Goal: Use online tool/utility: Utilize a website feature to perform a specific function

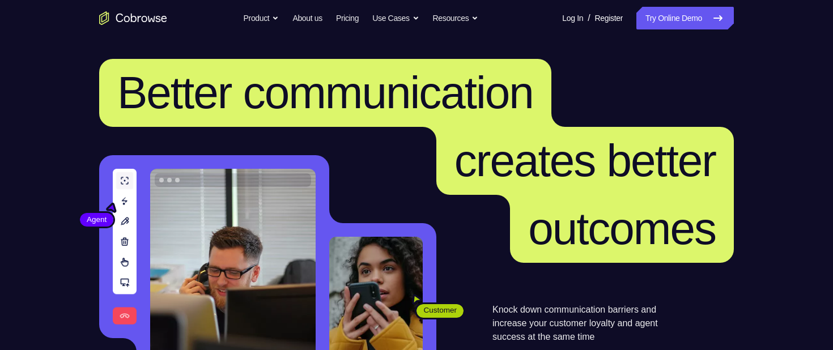
click at [680, 20] on link "Try Online Demo" at bounding box center [685, 18] width 97 height 23
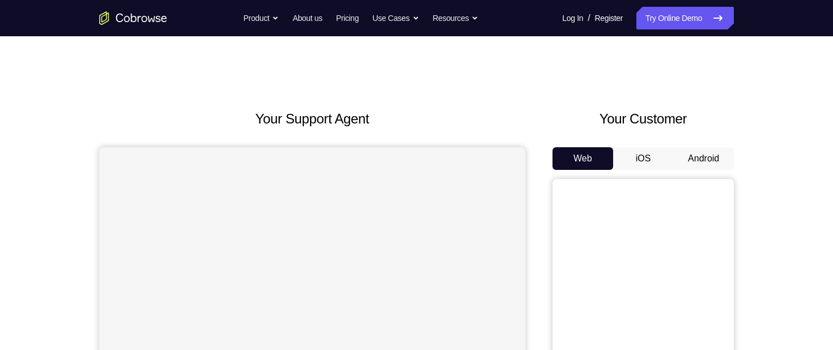
click at [732, 158] on button "Android" at bounding box center [703, 158] width 61 height 23
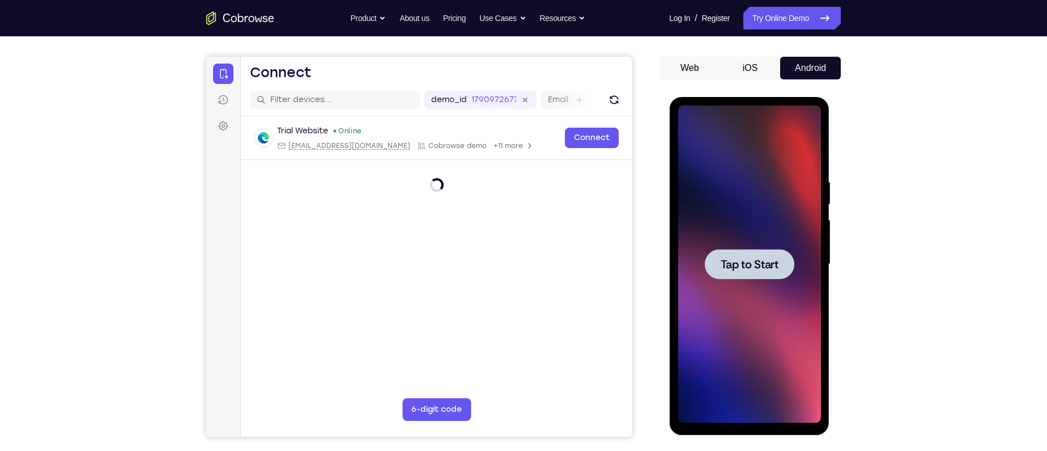
drag, startPoint x: 1470, startPoint y: 99, endPoint x: 753, endPoint y: 269, distance: 737.0
click at [753, 269] on span "Tap to Start" at bounding box center [749, 263] width 58 height 11
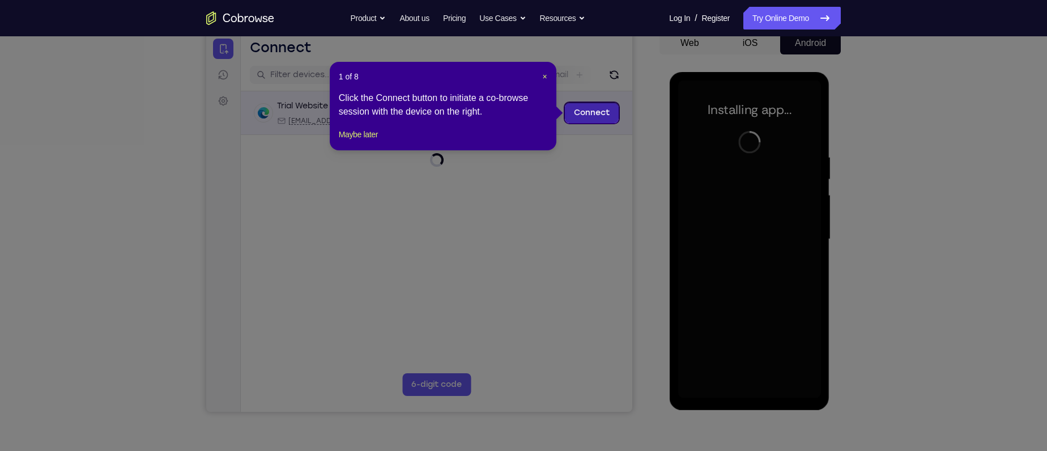
scroll to position [115, 0]
click at [545, 77] on span "×" at bounding box center [545, 77] width 5 height 9
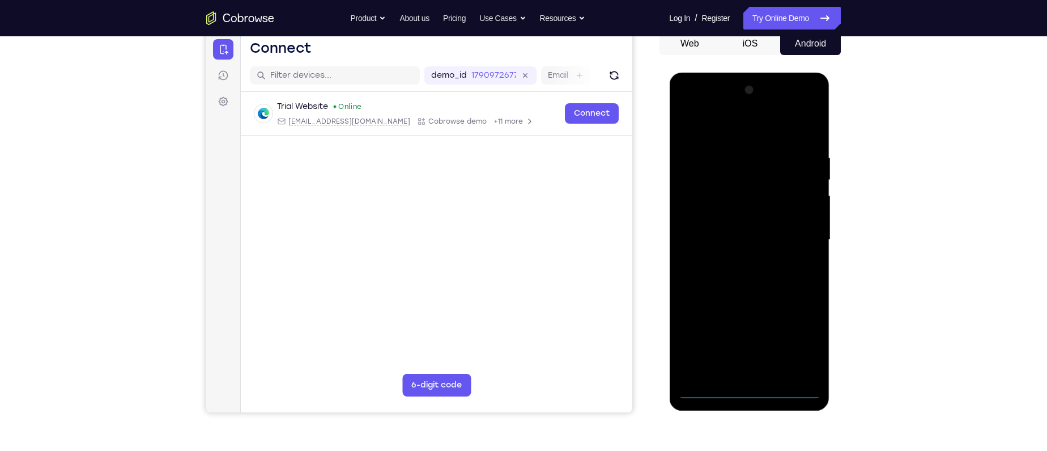
scroll to position [158, 0]
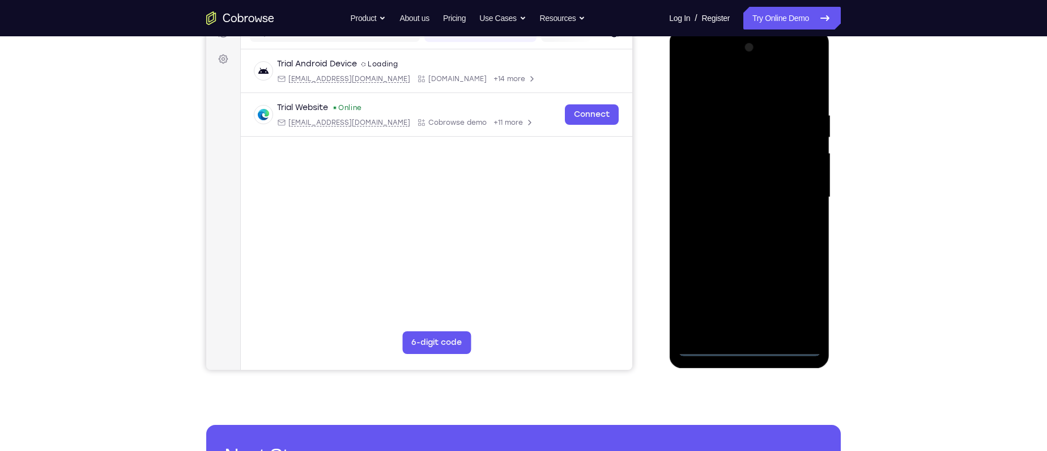
click at [748, 349] on div at bounding box center [749, 197] width 143 height 317
click at [795, 302] on div at bounding box center [749, 197] width 143 height 317
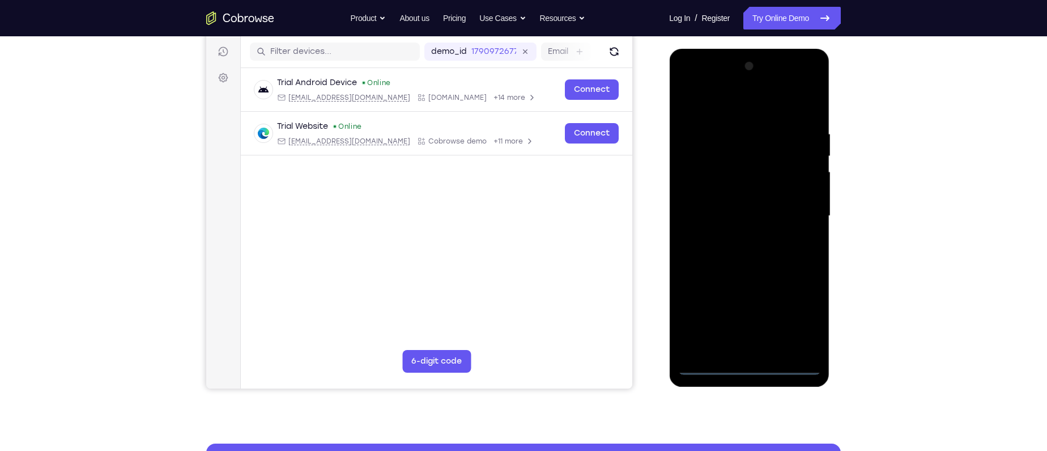
scroll to position [138, 0]
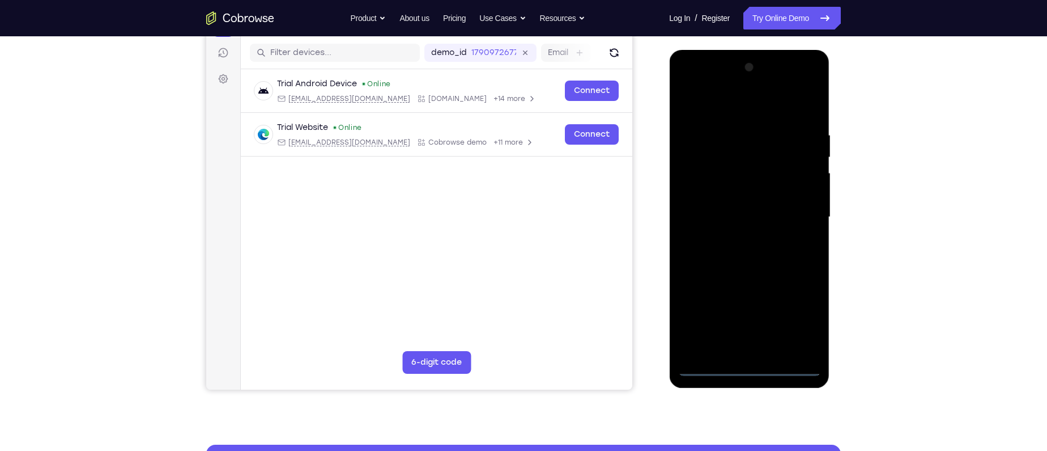
click at [723, 109] on div at bounding box center [749, 216] width 143 height 317
click at [795, 214] on div at bounding box center [749, 216] width 143 height 317
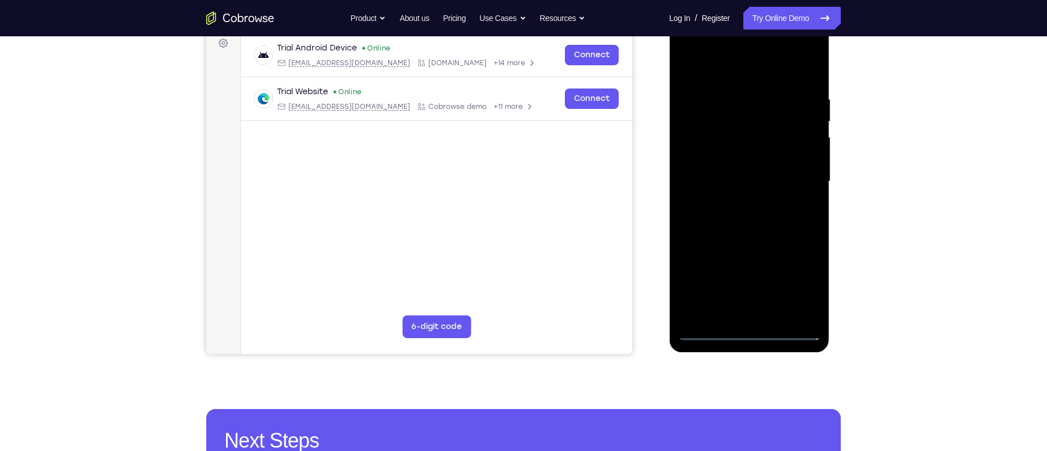
click at [735, 198] on div at bounding box center [749, 181] width 143 height 317
click at [740, 172] on div at bounding box center [749, 181] width 143 height 317
click at [736, 157] on div at bounding box center [749, 181] width 143 height 317
click at [738, 181] on div at bounding box center [749, 181] width 143 height 317
click at [765, 270] on div at bounding box center [749, 181] width 143 height 317
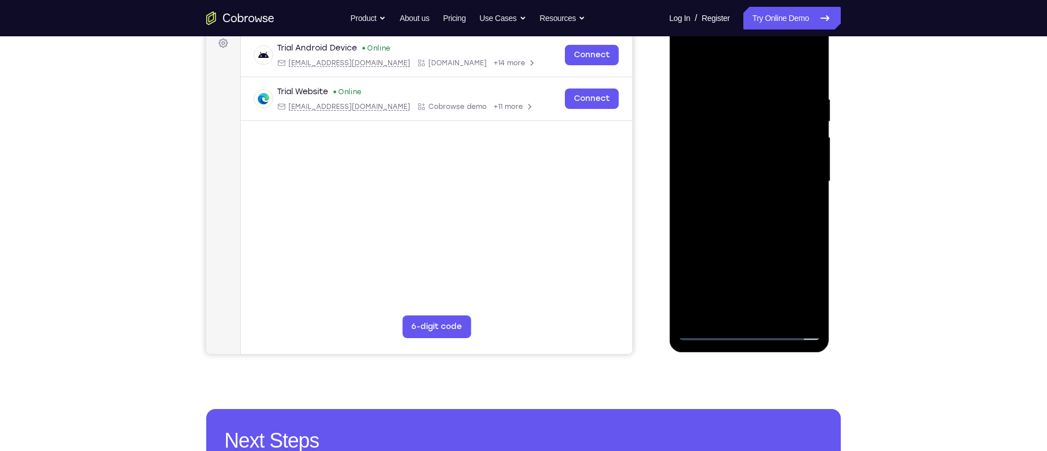
click at [688, 173] on div at bounding box center [749, 181] width 143 height 317
click at [725, 193] on div at bounding box center [749, 181] width 143 height 317
drag, startPoint x: 725, startPoint y: 190, endPoint x: 704, endPoint y: 186, distance: 21.3
click at [704, 186] on div at bounding box center [749, 181] width 143 height 317
click at [774, 219] on div at bounding box center [749, 181] width 143 height 317
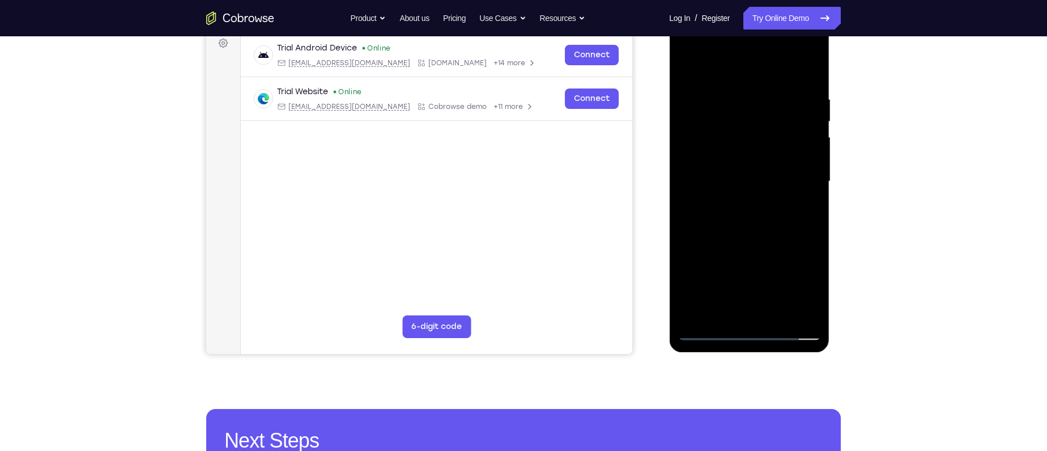
click at [747, 200] on div at bounding box center [749, 181] width 143 height 317
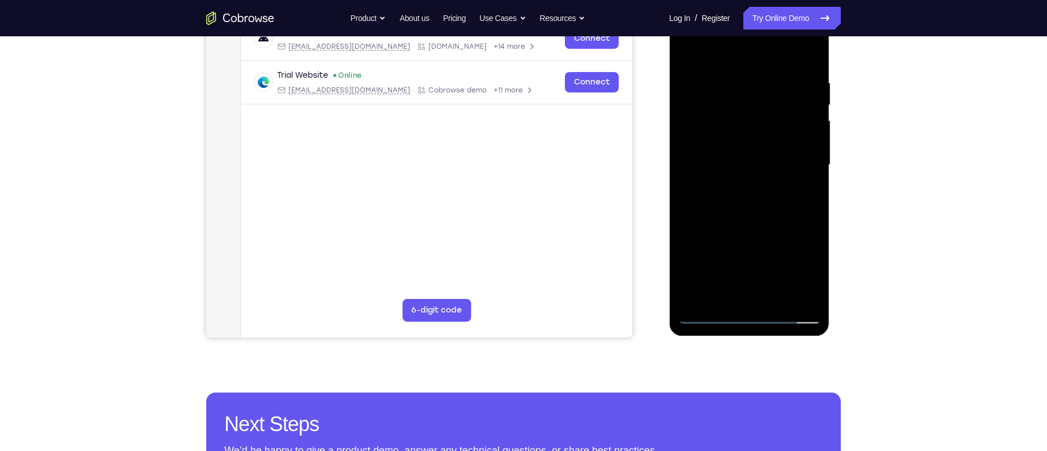
scroll to position [185, 0]
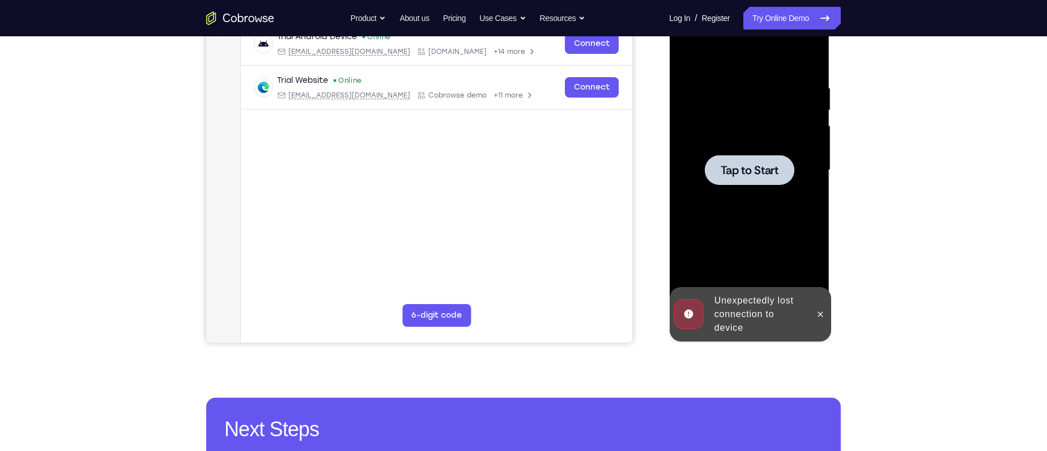
click at [767, 166] on span "Tap to Start" at bounding box center [749, 169] width 58 height 11
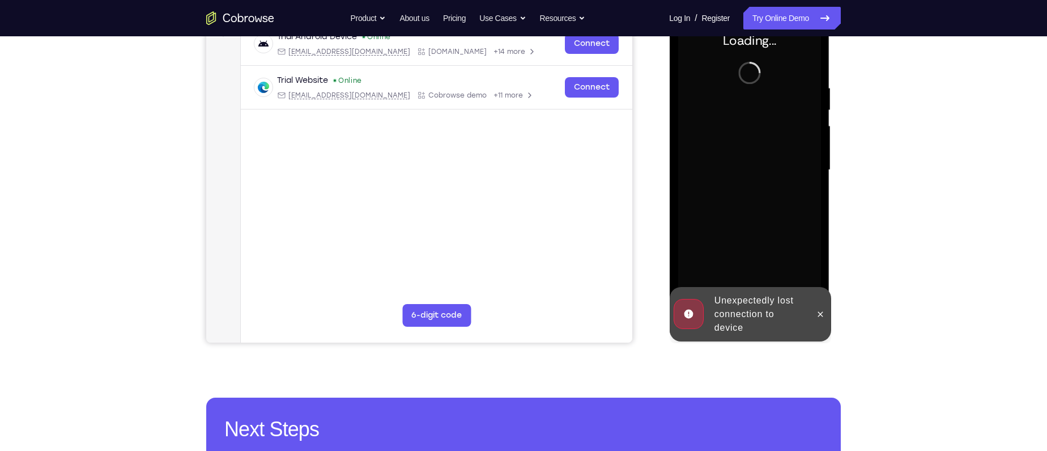
scroll to position [139, 0]
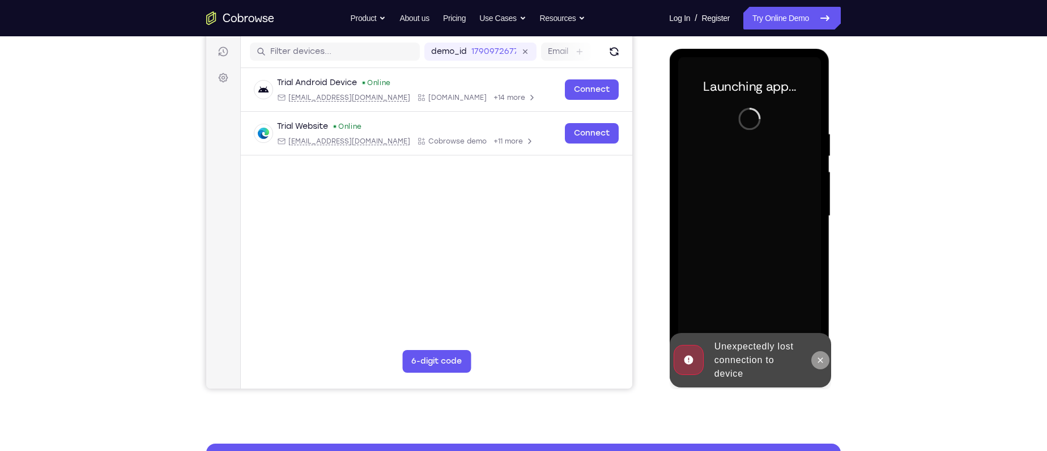
click at [822, 350] on icon at bounding box center [820, 359] width 9 height 9
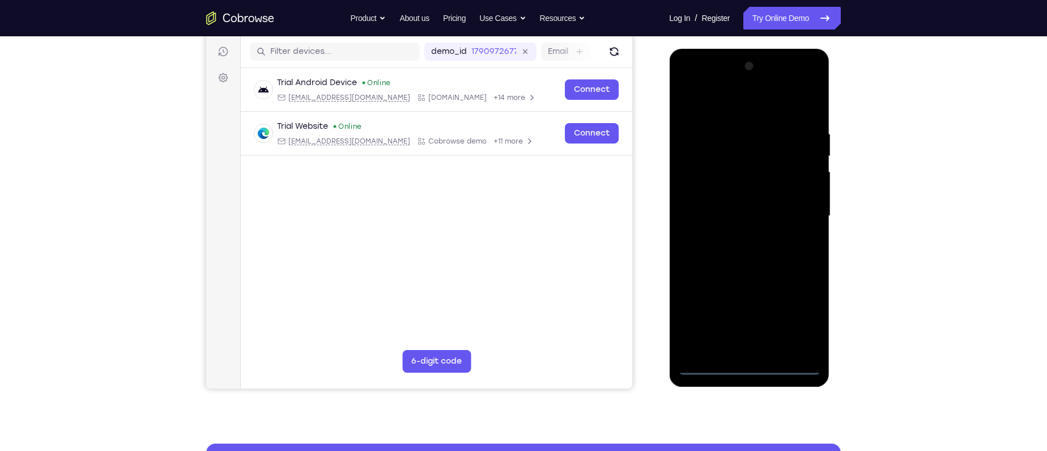
click at [747, 350] on div at bounding box center [749, 215] width 143 height 317
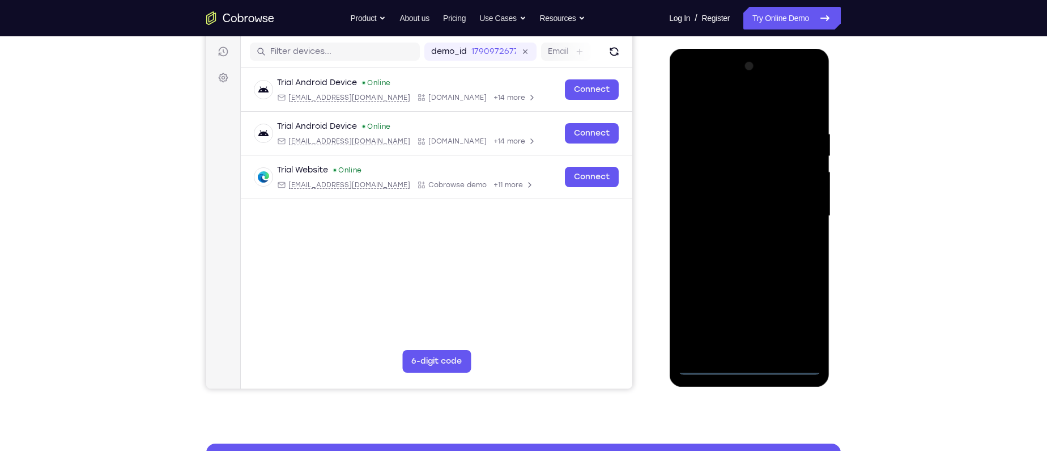
click at [803, 321] on div at bounding box center [749, 215] width 143 height 317
click at [719, 104] on div at bounding box center [749, 215] width 143 height 317
click at [796, 207] on div at bounding box center [749, 215] width 143 height 317
click at [734, 239] on div at bounding box center [749, 215] width 143 height 317
click at [744, 203] on div at bounding box center [749, 215] width 143 height 317
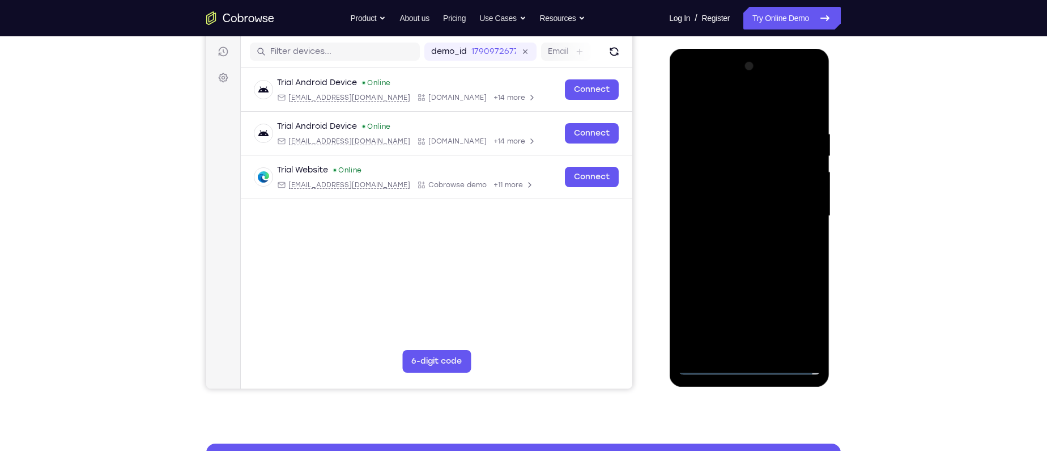
click at [745, 197] on div at bounding box center [749, 215] width 143 height 317
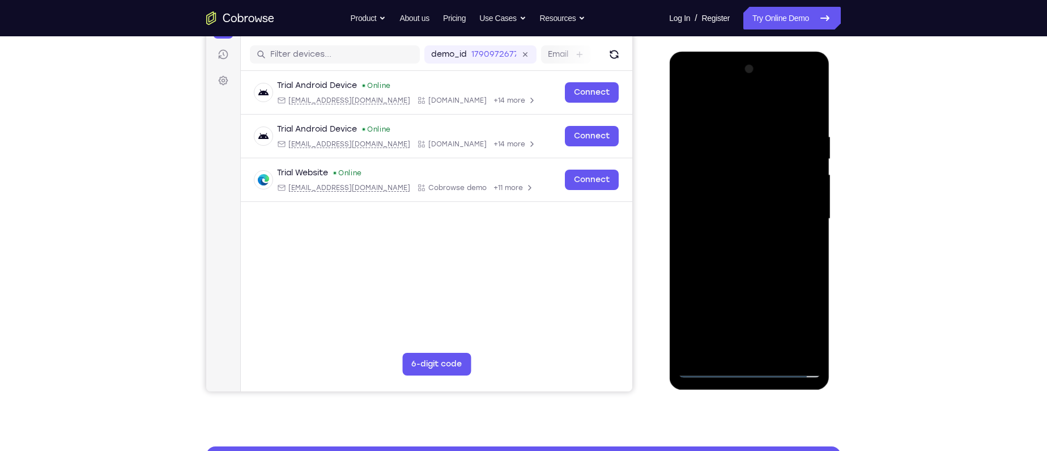
click at [691, 172] on div at bounding box center [749, 218] width 143 height 317
click at [746, 219] on div at bounding box center [749, 218] width 143 height 317
click at [783, 256] on div at bounding box center [749, 218] width 143 height 317
click at [775, 253] on div at bounding box center [749, 218] width 143 height 317
click at [808, 232] on div at bounding box center [749, 218] width 143 height 317
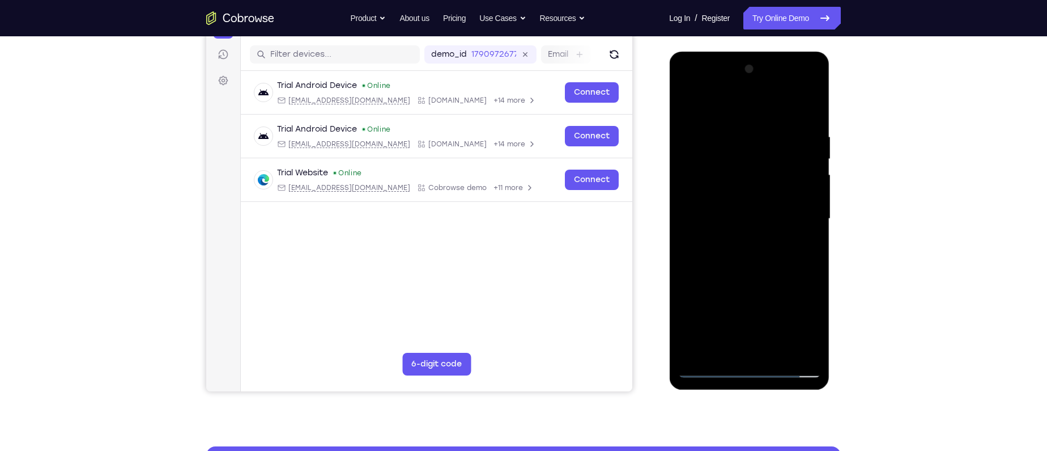
click at [694, 200] on div at bounding box center [749, 218] width 143 height 317
click at [762, 252] on div at bounding box center [749, 218] width 143 height 317
click at [695, 236] on div at bounding box center [749, 218] width 143 height 317
click at [724, 220] on div at bounding box center [749, 218] width 143 height 317
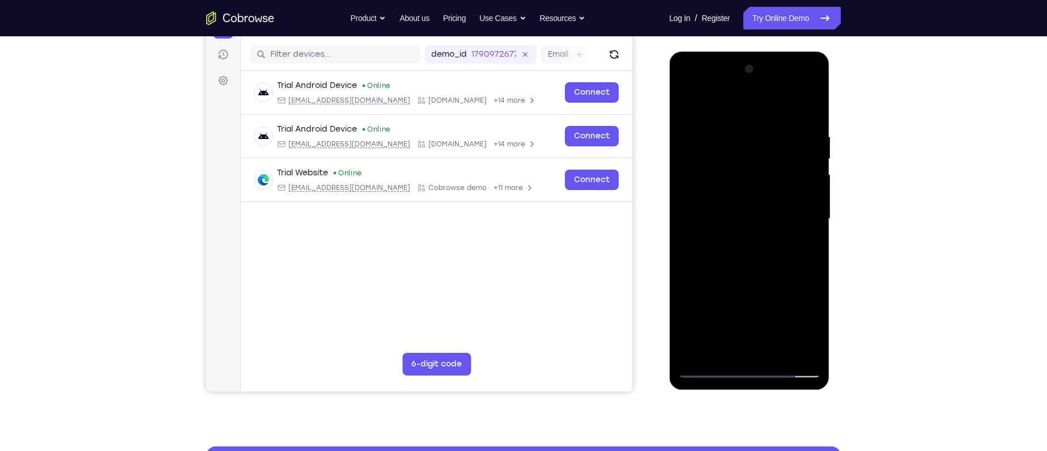
click at [807, 233] on div at bounding box center [749, 218] width 143 height 317
click at [775, 220] on div at bounding box center [749, 218] width 143 height 317
click at [751, 248] on div at bounding box center [749, 218] width 143 height 317
click at [708, 236] on div at bounding box center [749, 218] width 143 height 317
click at [723, 251] on div at bounding box center [749, 218] width 143 height 317
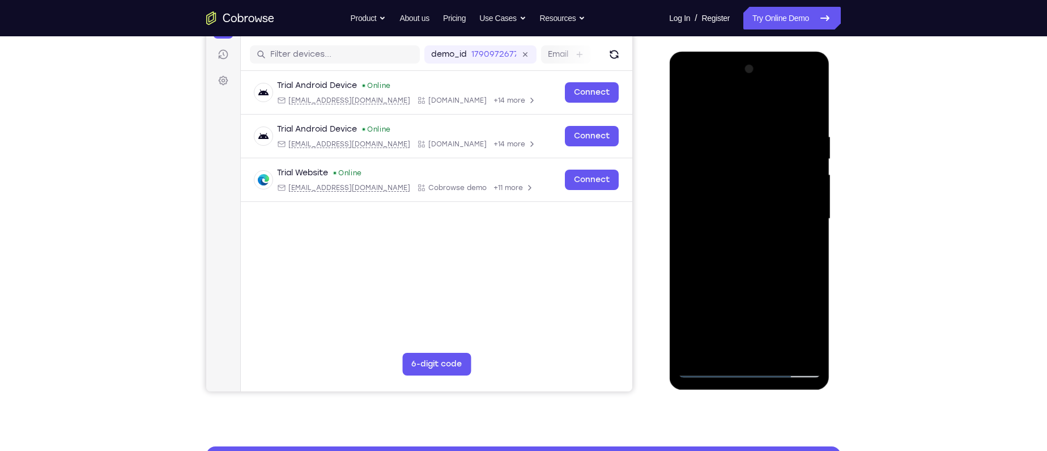
click at [709, 237] on div at bounding box center [749, 218] width 143 height 317
click at [731, 218] on div at bounding box center [749, 218] width 143 height 317
click at [833, 199] on div "Your Support Agent Your Customer Web iOS Android Next Steps We’d be happy to gi…" at bounding box center [523, 274] width 1047 height 748
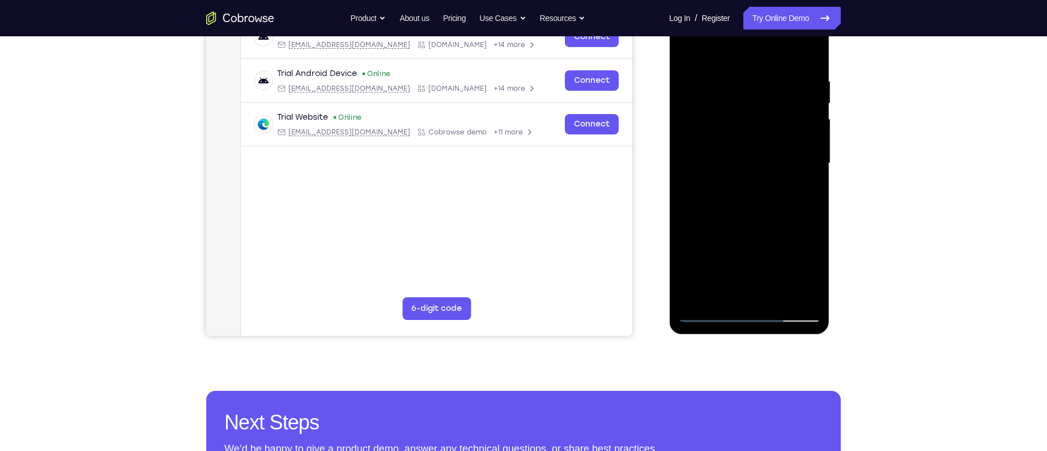
scroll to position [147, 0]
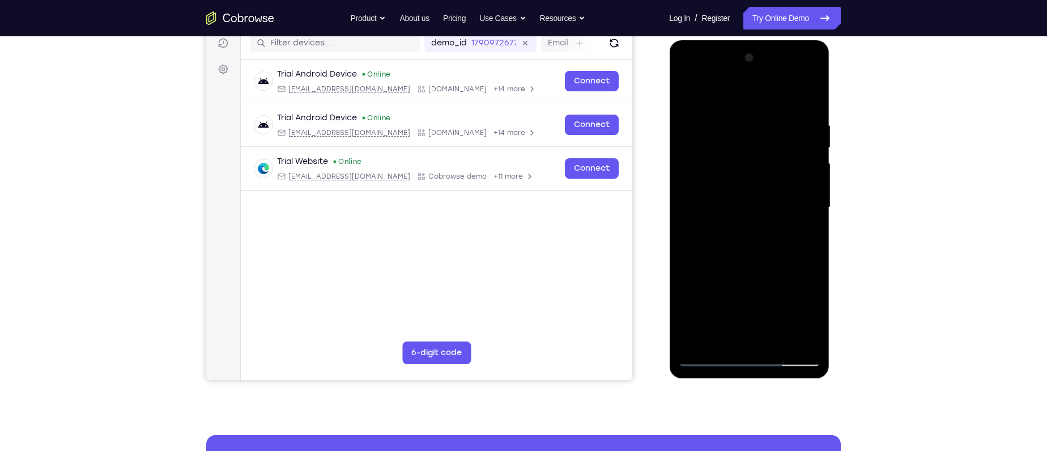
click at [734, 114] on div at bounding box center [749, 207] width 143 height 317
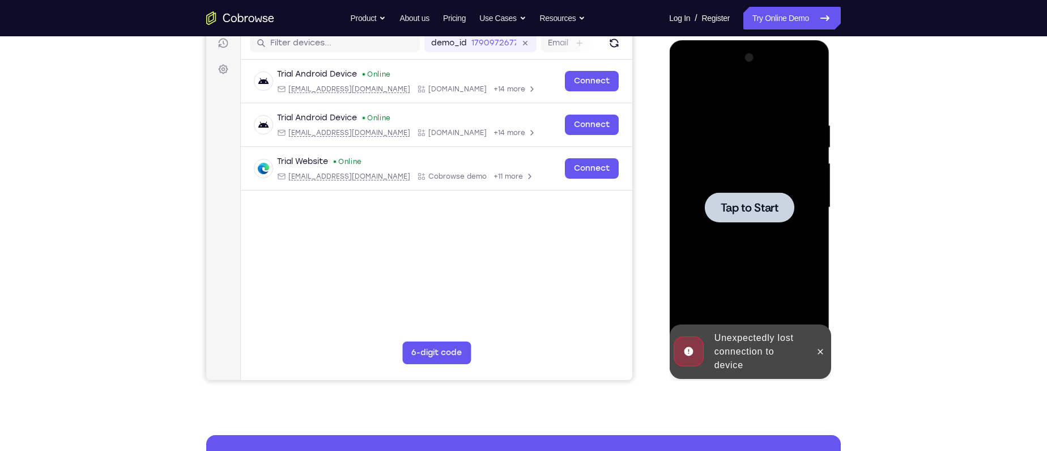
click at [740, 202] on span "Tap to Start" at bounding box center [749, 207] width 58 height 11
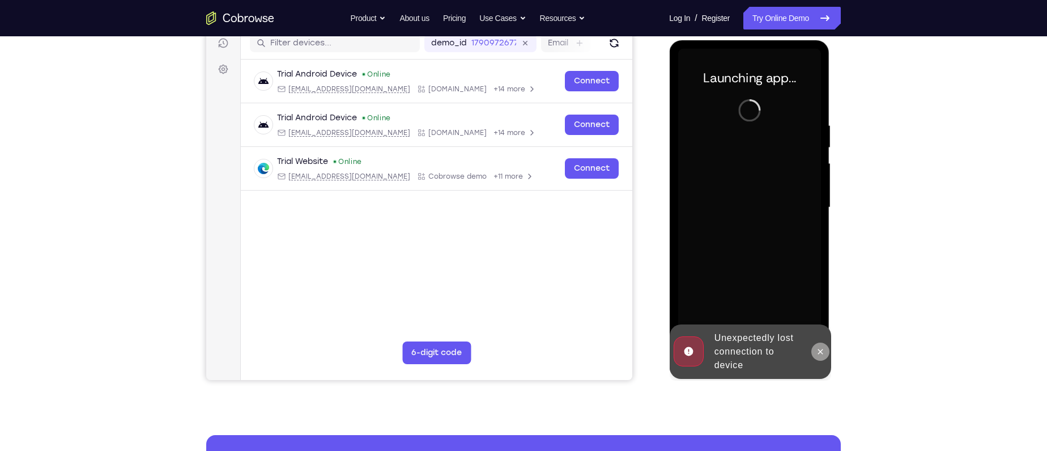
click at [822, 350] on icon at bounding box center [820, 351] width 9 height 9
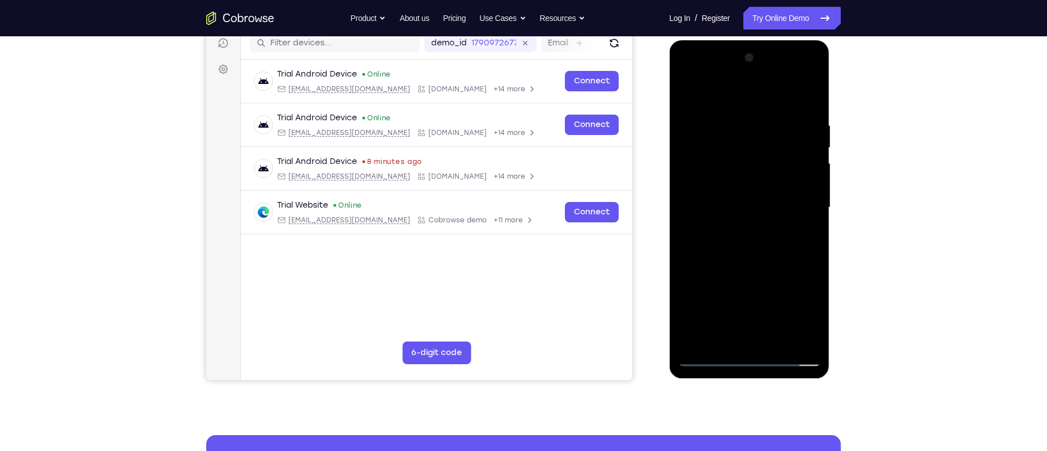
click at [748, 350] on div at bounding box center [749, 207] width 143 height 317
click at [807, 309] on div at bounding box center [749, 207] width 143 height 317
click at [719, 100] on div at bounding box center [749, 207] width 143 height 317
click at [798, 205] on div at bounding box center [749, 207] width 143 height 317
click at [739, 226] on div at bounding box center [749, 207] width 143 height 317
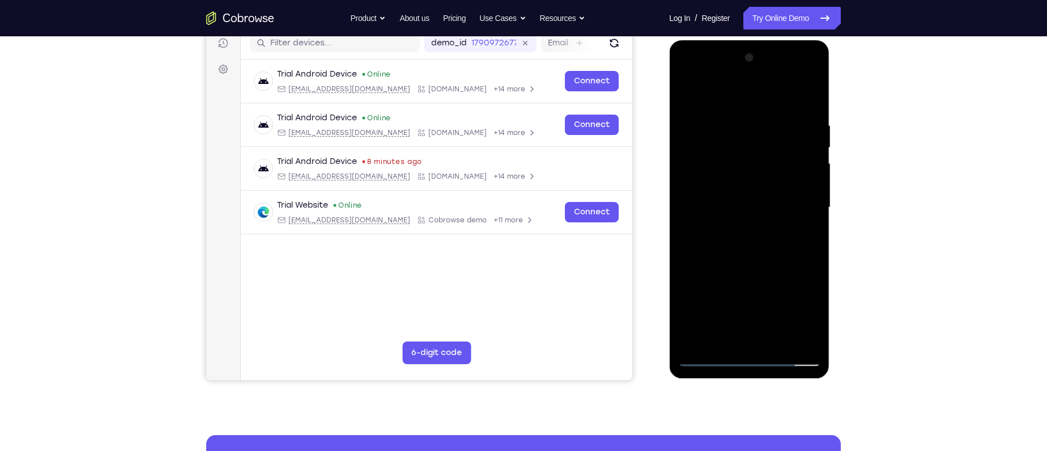
click at [740, 196] on div at bounding box center [749, 207] width 143 height 317
click at [738, 181] on div at bounding box center [749, 207] width 143 height 317
click at [735, 209] on div at bounding box center [749, 207] width 143 height 317
click at [775, 248] on div at bounding box center [749, 207] width 143 height 317
click at [759, 235] on div at bounding box center [749, 207] width 143 height 317
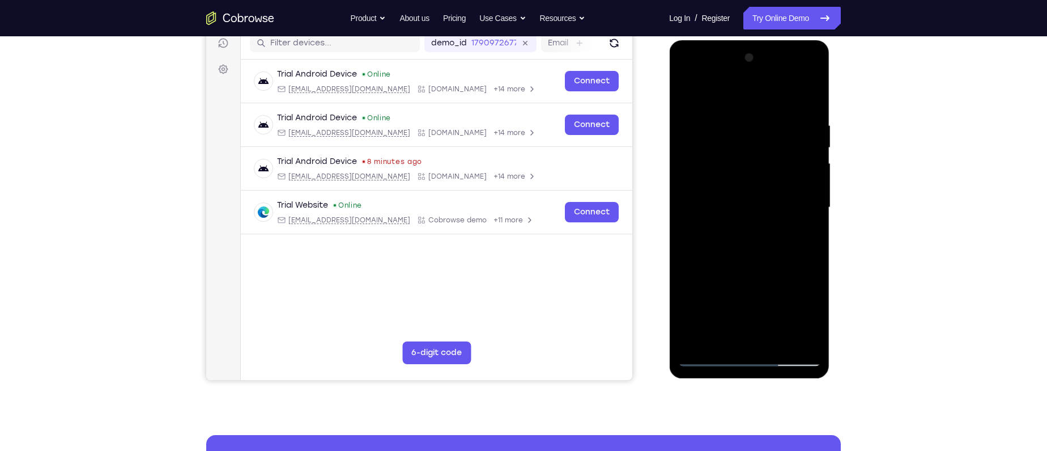
click at [807, 224] on div at bounding box center [749, 207] width 143 height 317
click at [779, 202] on div at bounding box center [749, 207] width 143 height 317
click at [805, 220] on div at bounding box center [749, 207] width 143 height 317
click at [773, 210] on div at bounding box center [749, 207] width 143 height 317
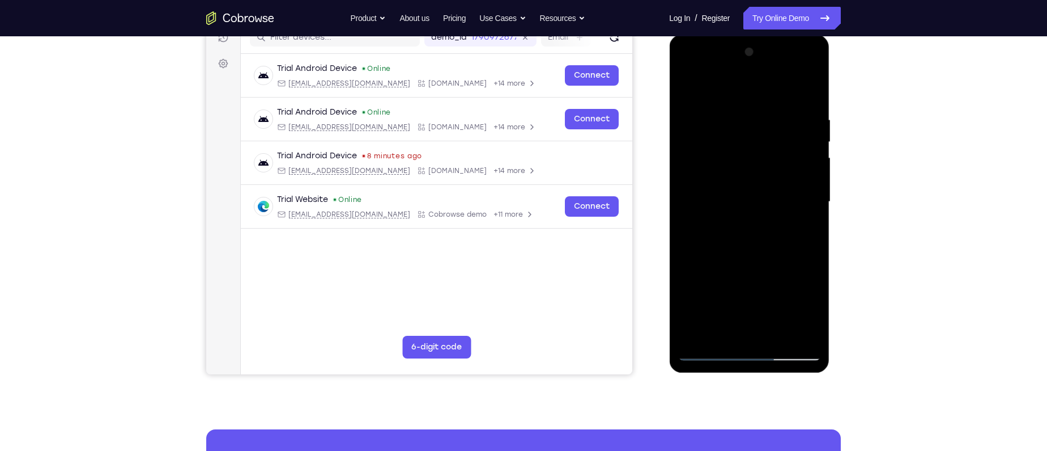
scroll to position [154, 0]
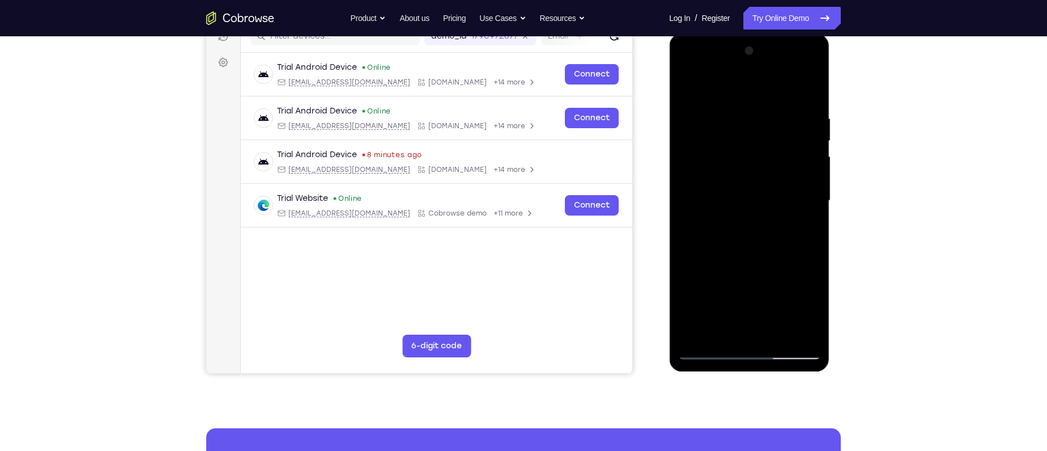
click at [763, 260] on div at bounding box center [749, 200] width 143 height 317
click at [778, 336] on div at bounding box center [749, 200] width 143 height 317
click at [760, 262] on div at bounding box center [749, 200] width 143 height 317
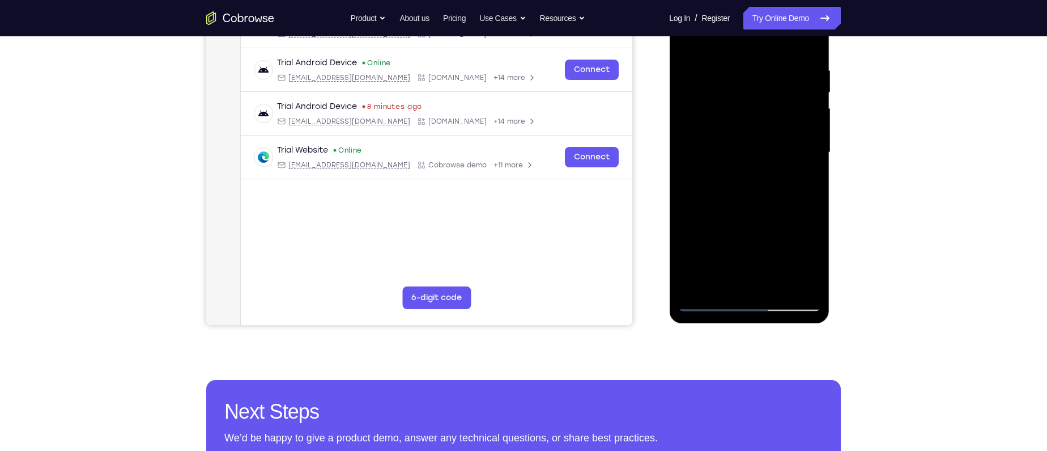
scroll to position [203, 0]
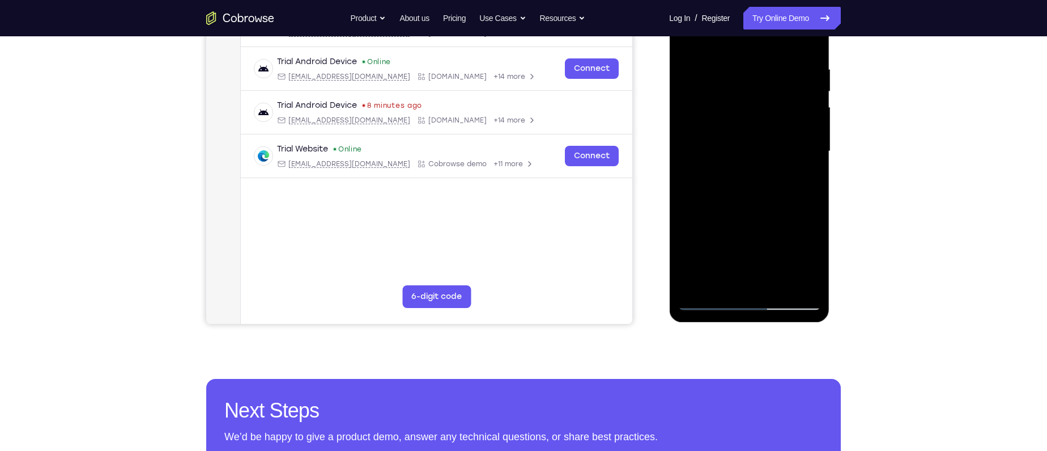
click at [712, 295] on div at bounding box center [749, 151] width 143 height 317
click at [709, 304] on div at bounding box center [749, 151] width 143 height 317
click at [735, 57] on div at bounding box center [749, 151] width 143 height 317
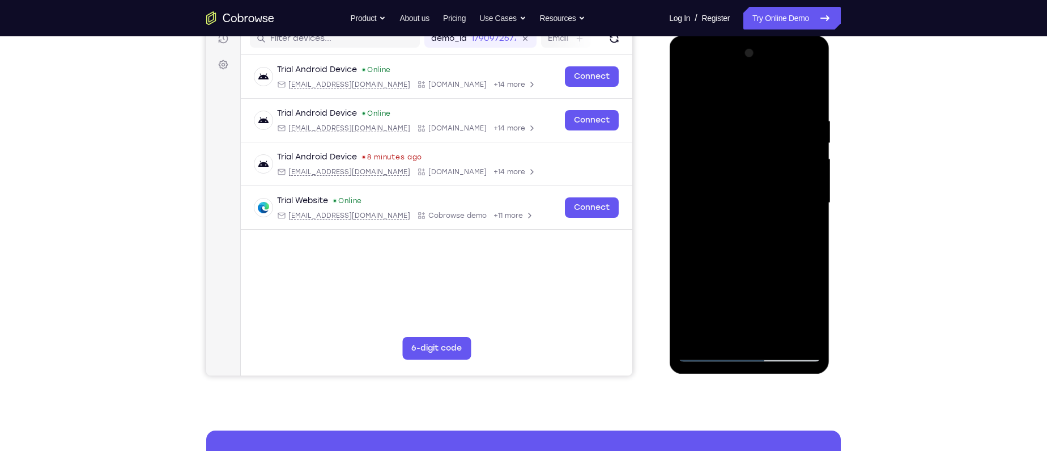
scroll to position [151, 0]
click at [809, 199] on div at bounding box center [749, 203] width 143 height 317
click at [690, 180] on div at bounding box center [749, 203] width 143 height 317
click at [803, 189] on div at bounding box center [749, 203] width 143 height 317
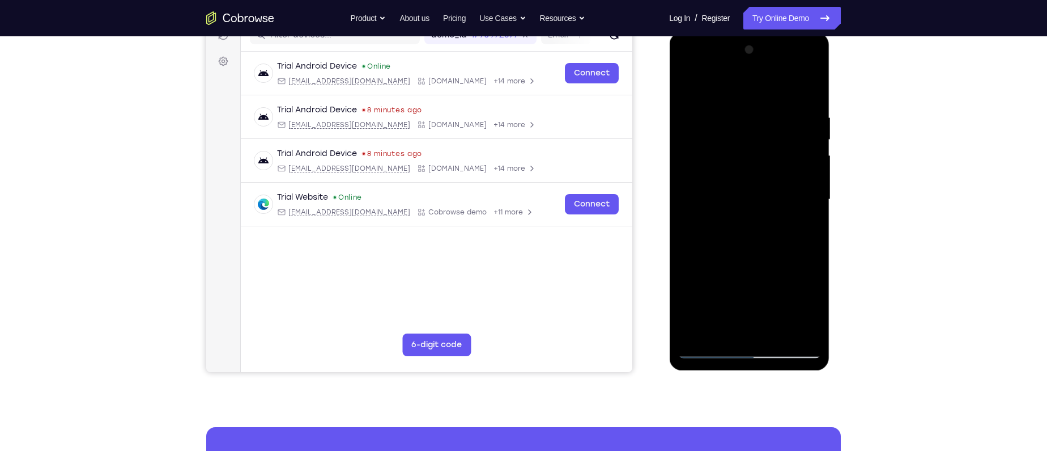
scroll to position [152, 0]
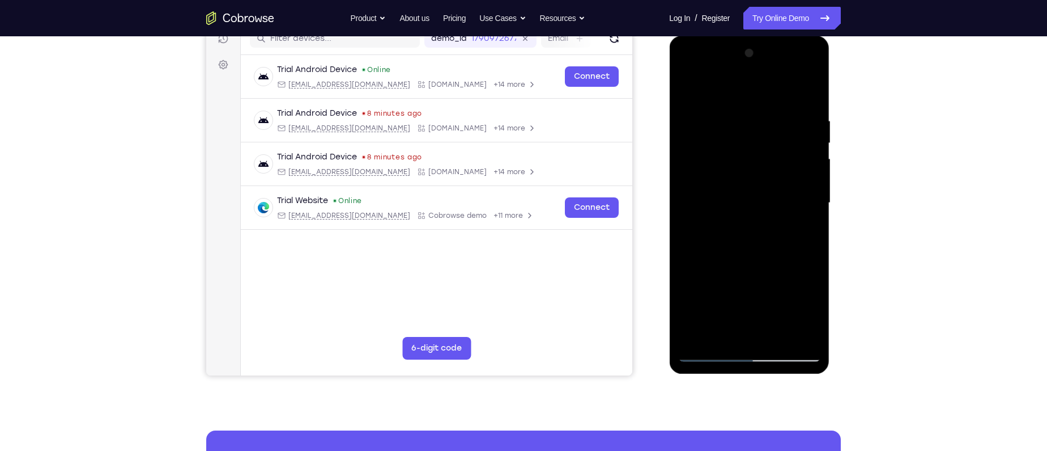
click at [807, 182] on div at bounding box center [749, 202] width 143 height 317
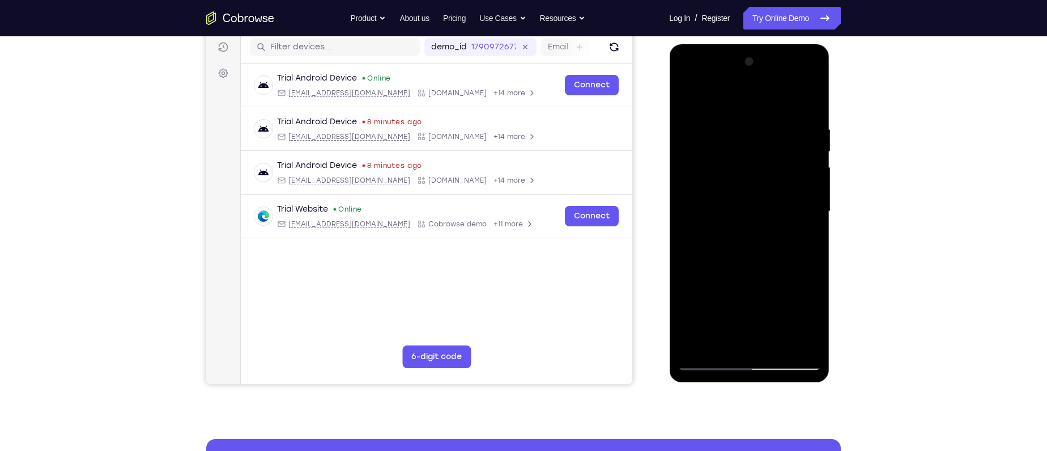
scroll to position [142, 0]
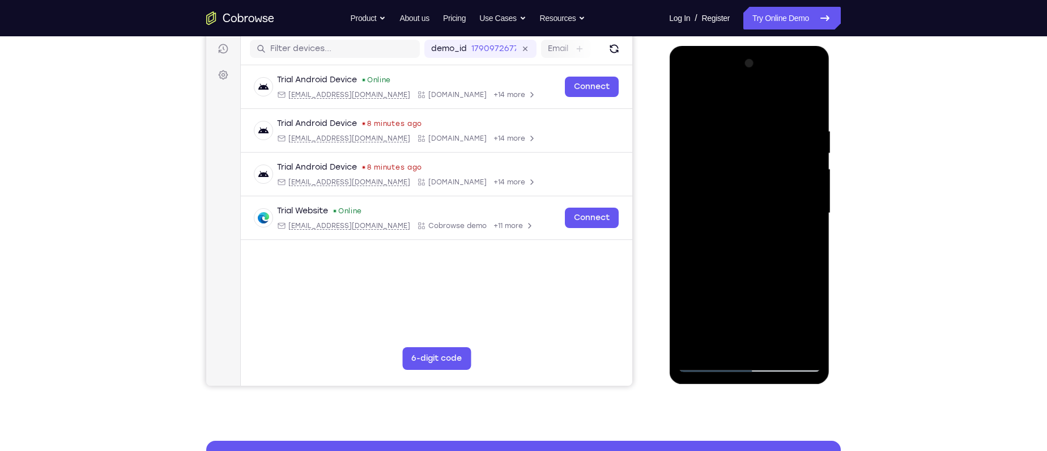
click at [812, 182] on div at bounding box center [749, 212] width 143 height 317
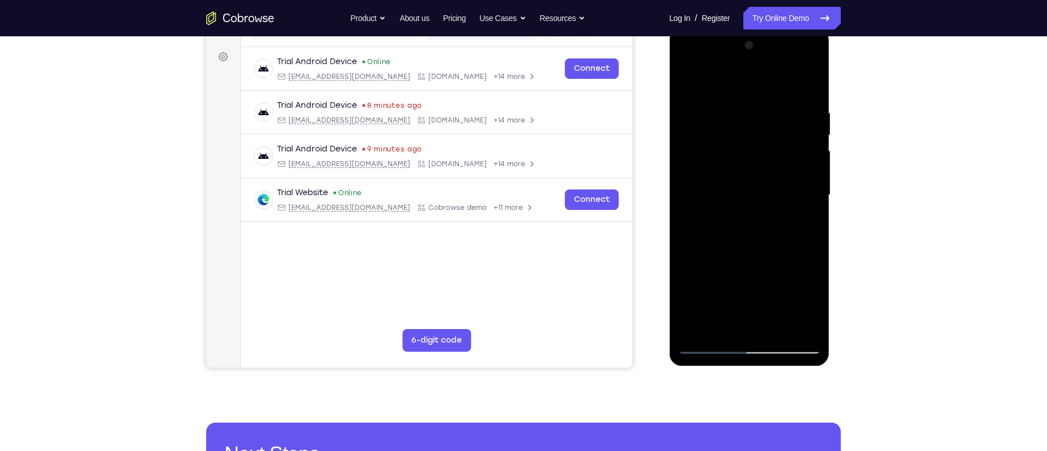
scroll to position [160, 0]
click at [805, 197] on div at bounding box center [749, 194] width 143 height 317
click at [807, 184] on div at bounding box center [749, 194] width 143 height 317
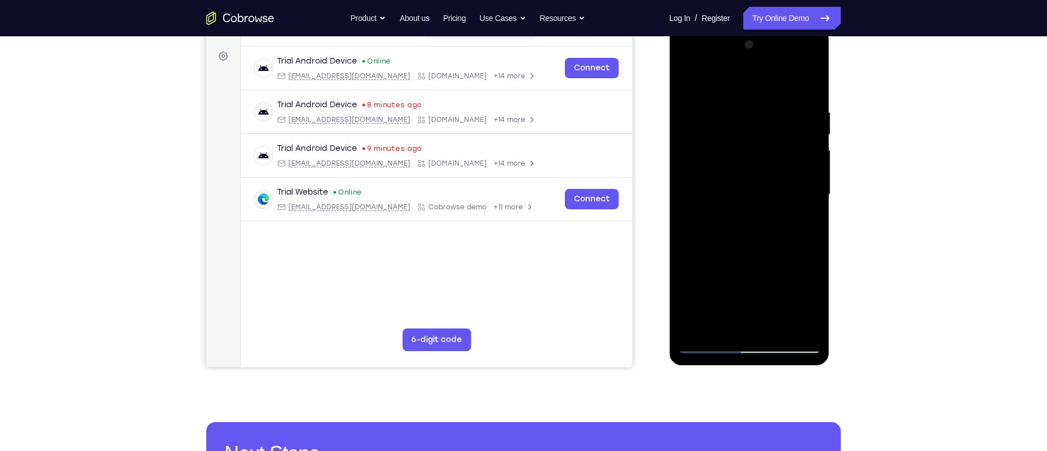
click at [806, 82] on div at bounding box center [749, 194] width 143 height 317
drag, startPoint x: 753, startPoint y: 154, endPoint x: 753, endPoint y: 257, distance: 103.2
click at [753, 257] on div at bounding box center [749, 194] width 143 height 317
drag, startPoint x: 757, startPoint y: 190, endPoint x: 763, endPoint y: 105, distance: 85.2
click at [763, 105] on div at bounding box center [749, 194] width 143 height 317
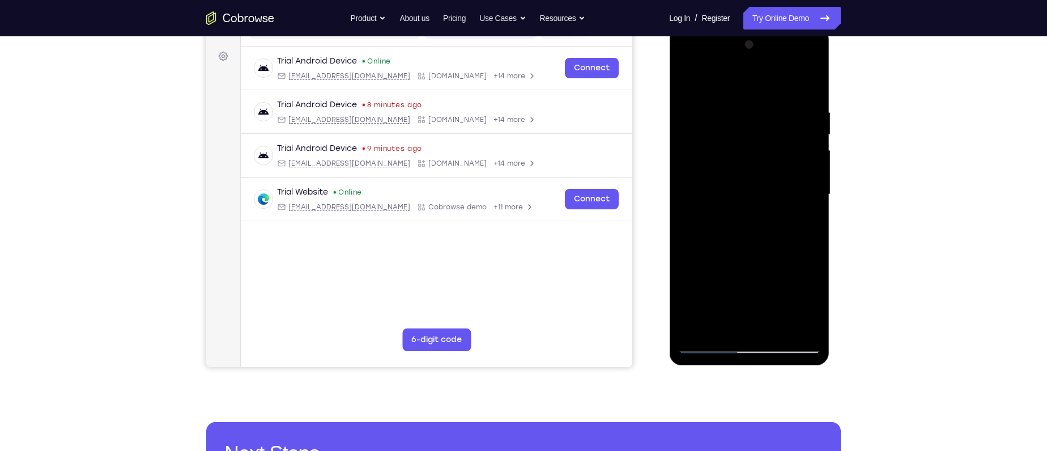
drag, startPoint x: 748, startPoint y: 211, endPoint x: 762, endPoint y: 114, distance: 98.5
click at [762, 114] on div at bounding box center [749, 194] width 143 height 317
drag, startPoint x: 745, startPoint y: 231, endPoint x: 755, endPoint y: 125, distance: 106.4
click at [755, 125] on div at bounding box center [749, 194] width 143 height 317
drag, startPoint x: 736, startPoint y: 235, endPoint x: 734, endPoint y: 193, distance: 42.0
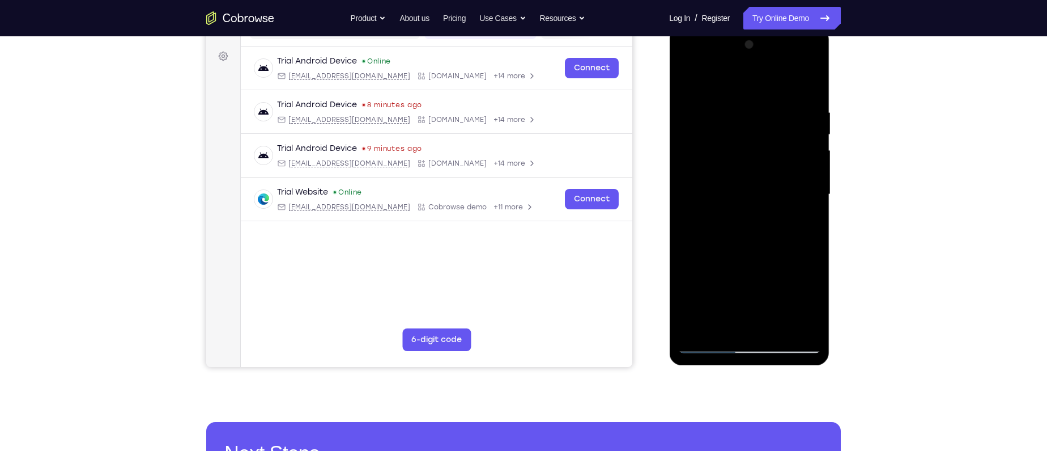
click at [734, 193] on div at bounding box center [749, 194] width 143 height 317
drag, startPoint x: 739, startPoint y: 265, endPoint x: 753, endPoint y: 142, distance: 123.8
click at [753, 142] on div at bounding box center [749, 194] width 143 height 317
drag, startPoint x: 742, startPoint y: 272, endPoint x: 760, endPoint y: 122, distance: 151.3
click at [760, 122] on div at bounding box center [749, 194] width 143 height 317
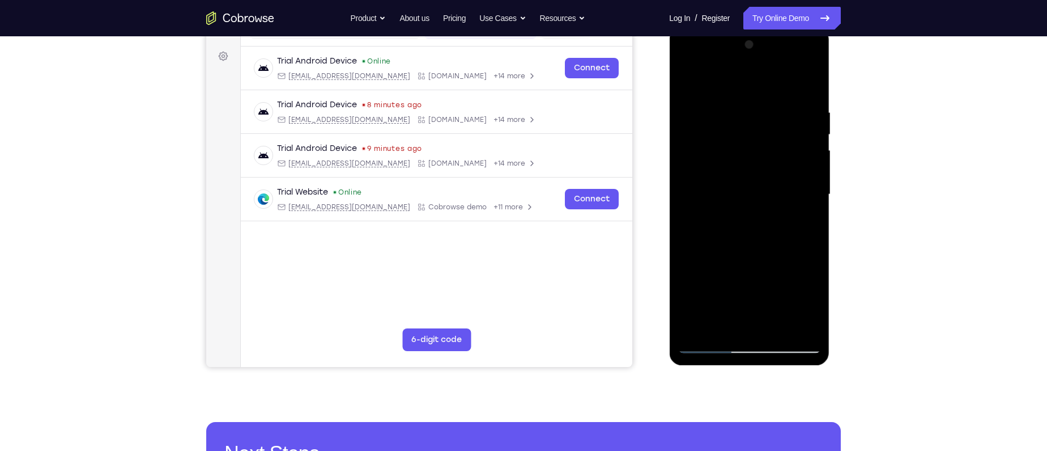
drag, startPoint x: 723, startPoint y: 286, endPoint x: 750, endPoint y: 139, distance: 149.2
click at [750, 139] on div at bounding box center [749, 194] width 143 height 317
drag, startPoint x: 737, startPoint y: 269, endPoint x: 746, endPoint y: 117, distance: 151.6
click at [746, 117] on div at bounding box center [749, 194] width 143 height 317
drag, startPoint x: 750, startPoint y: 265, endPoint x: 748, endPoint y: 117, distance: 148.5
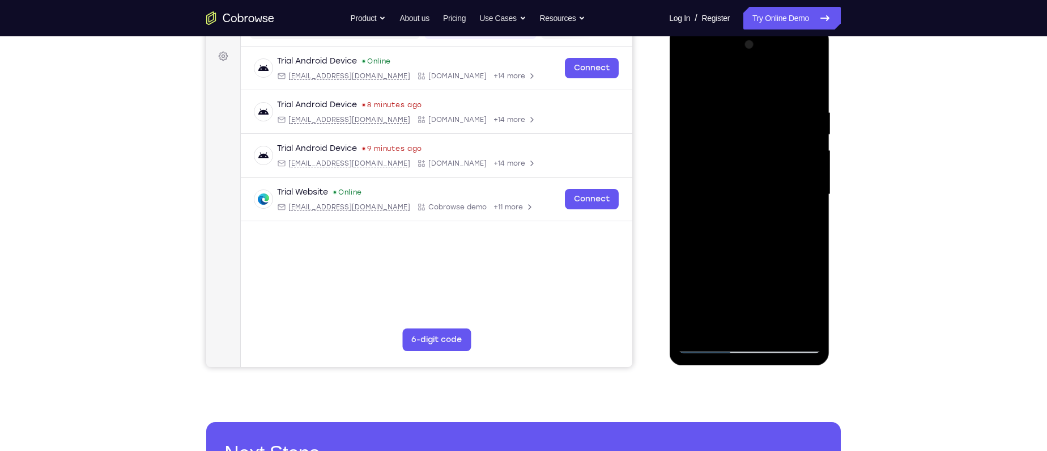
click at [748, 117] on div at bounding box center [749, 194] width 143 height 317
drag, startPoint x: 750, startPoint y: 267, endPoint x: 750, endPoint y: 198, distance: 68.6
click at [750, 198] on div at bounding box center [749, 194] width 143 height 317
